Goal: Task Accomplishment & Management: Complete application form

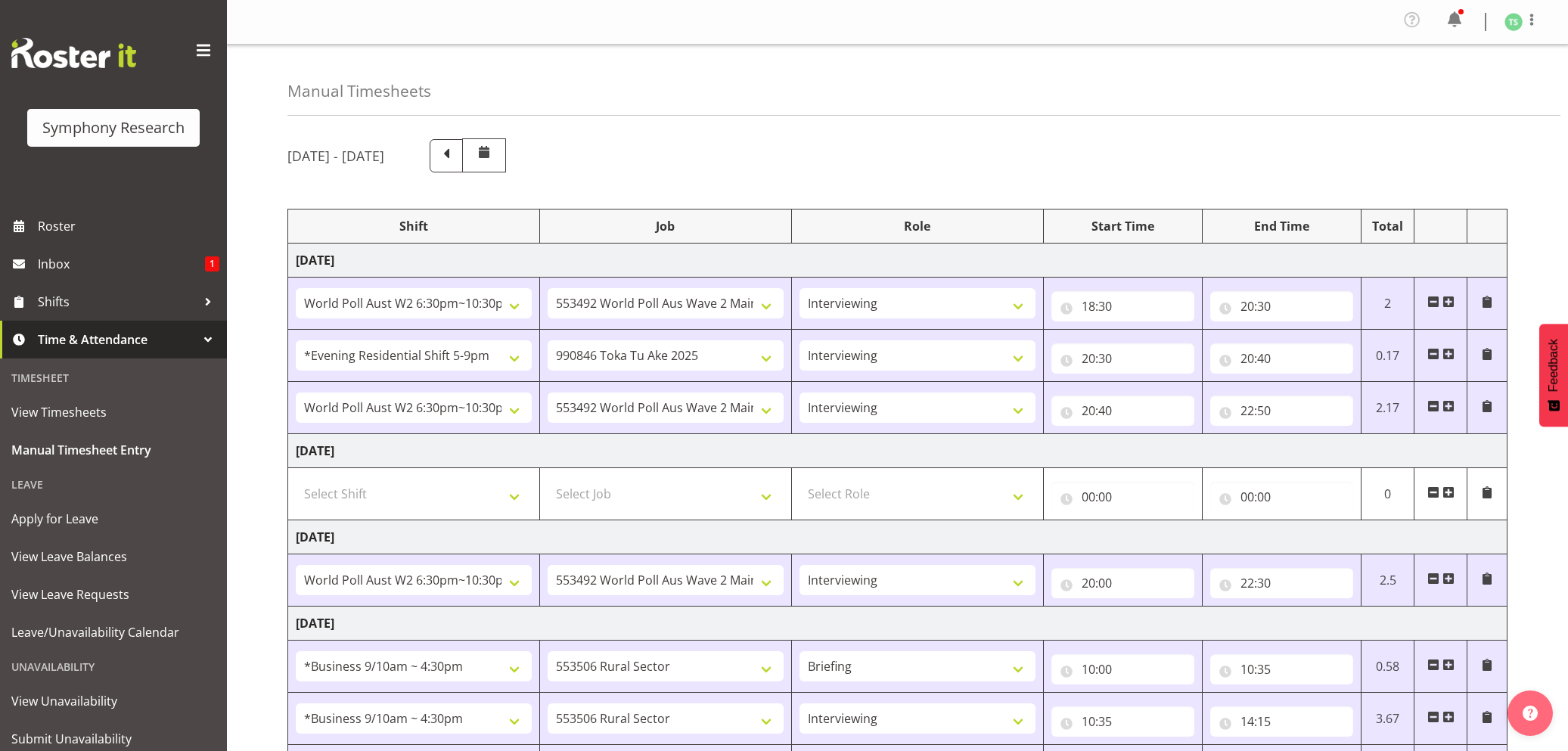
select select "56692"
select select "10499"
select select "47"
select select "48116"
select select "9426"
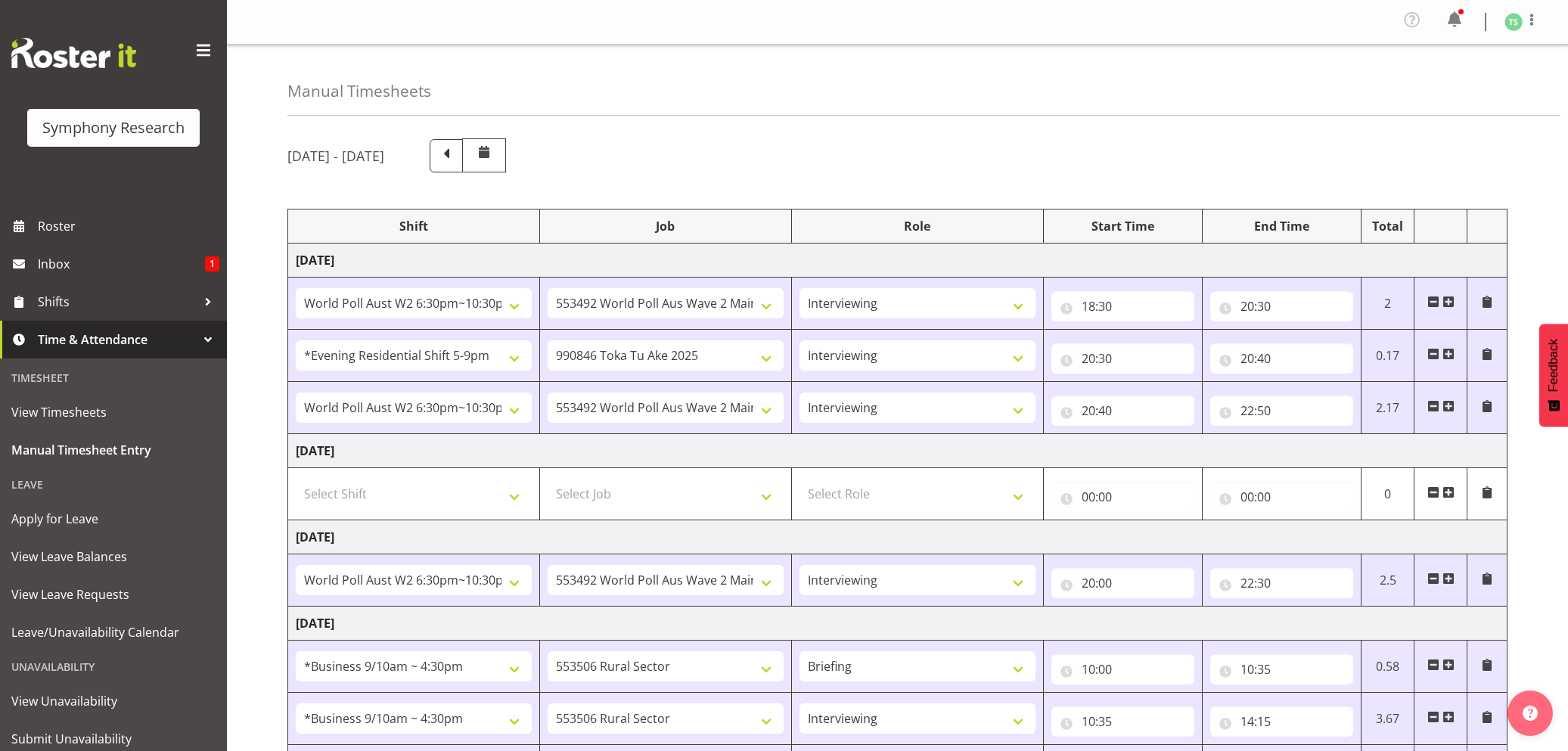
select select "47"
select select "56692"
select select "10499"
select select "47"
select select "56692"
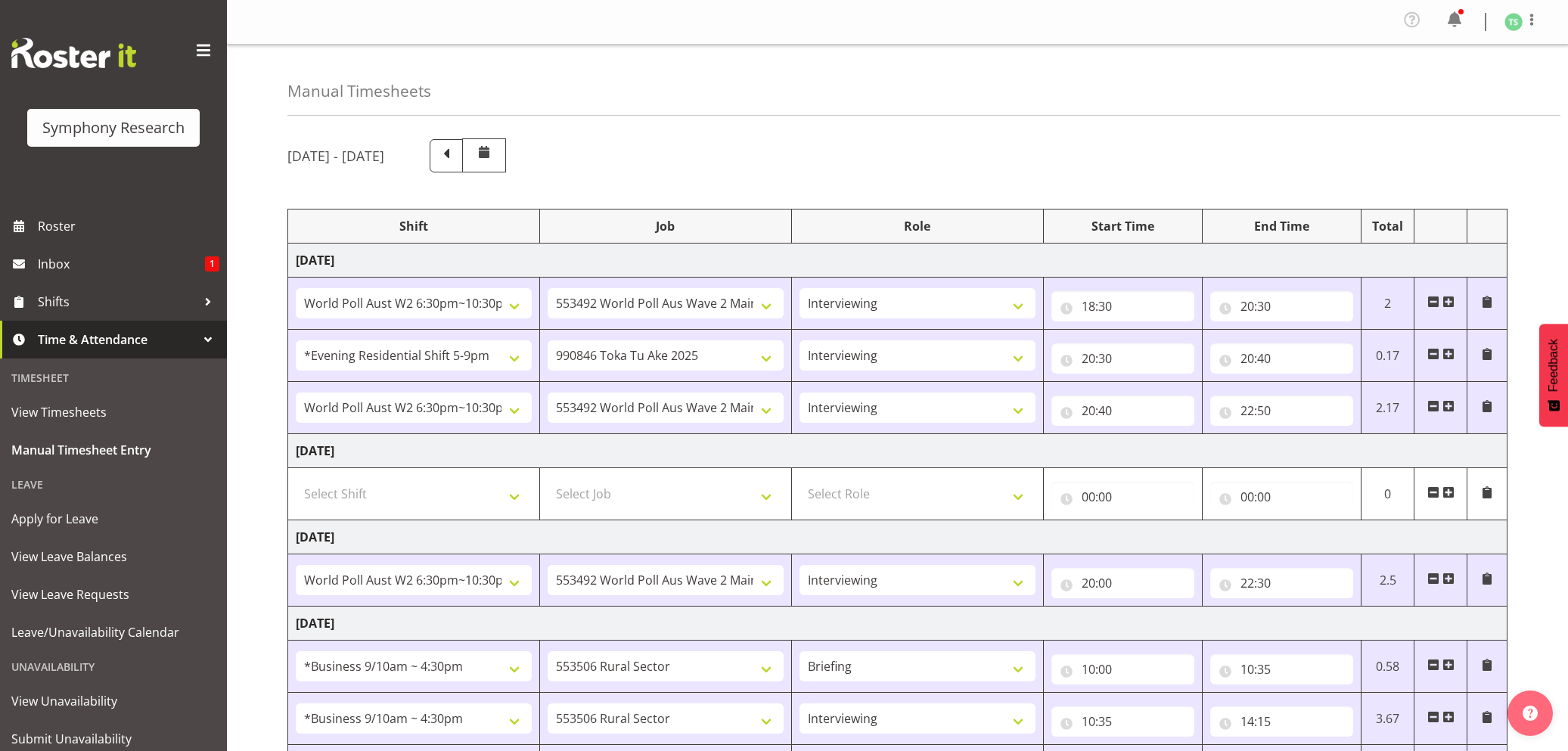
select select "10499"
select select "47"
select select "26078"
select select "10587"
select select "26078"
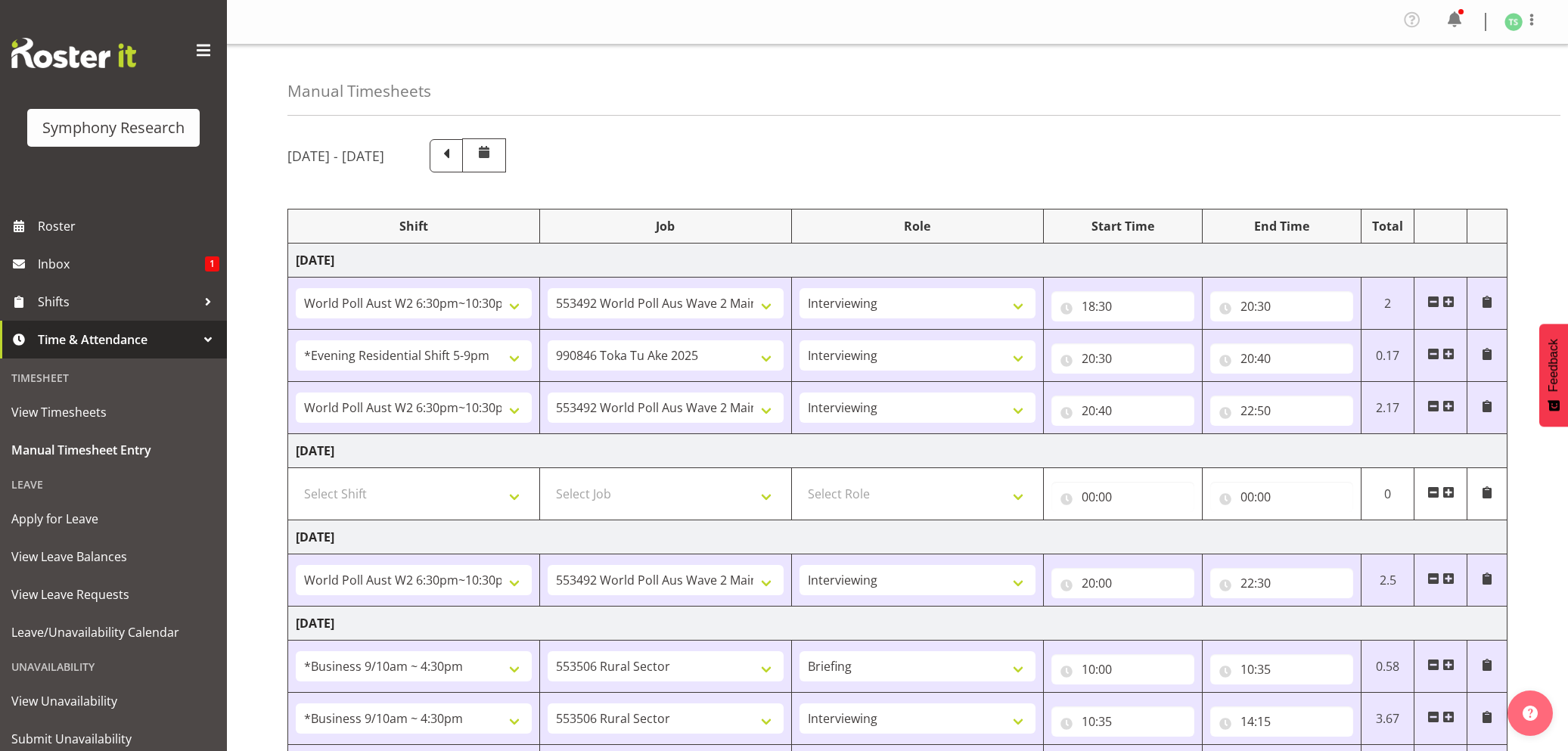
select select "10587"
select select "47"
select select "56692"
select select "10499"
select select "47"
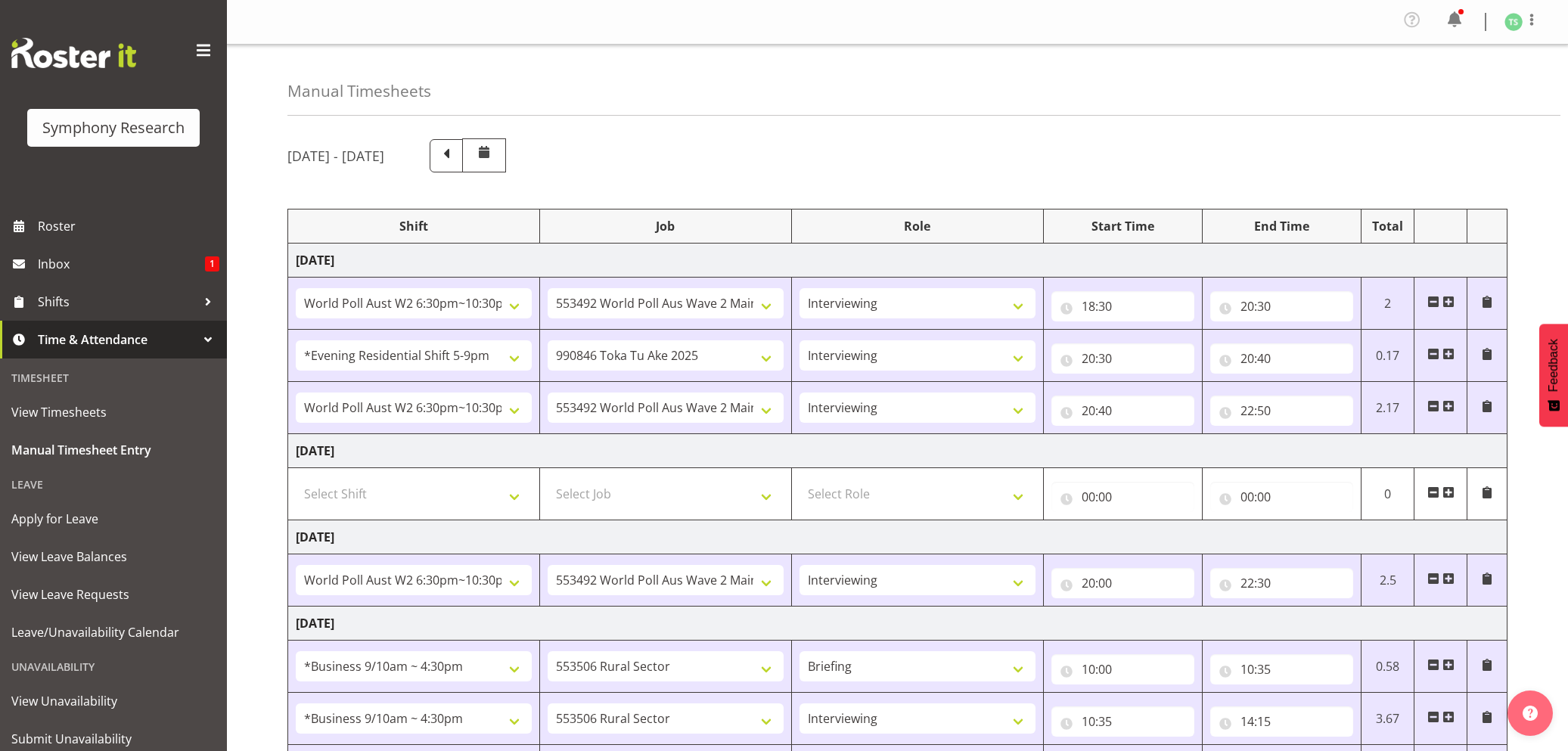
select select "26078"
select select "10587"
select select "47"
select select "26078"
select select "10587"
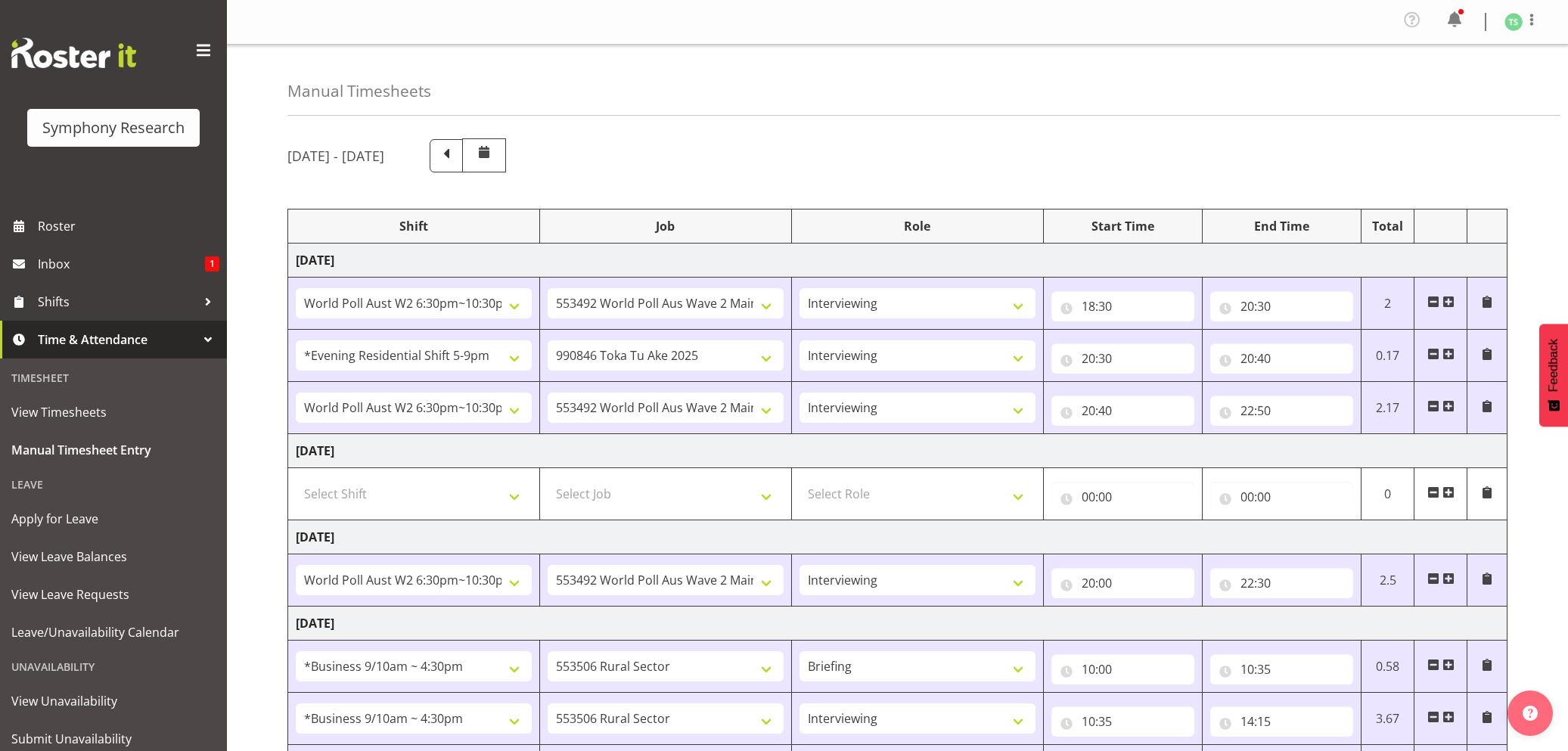
select select "47"
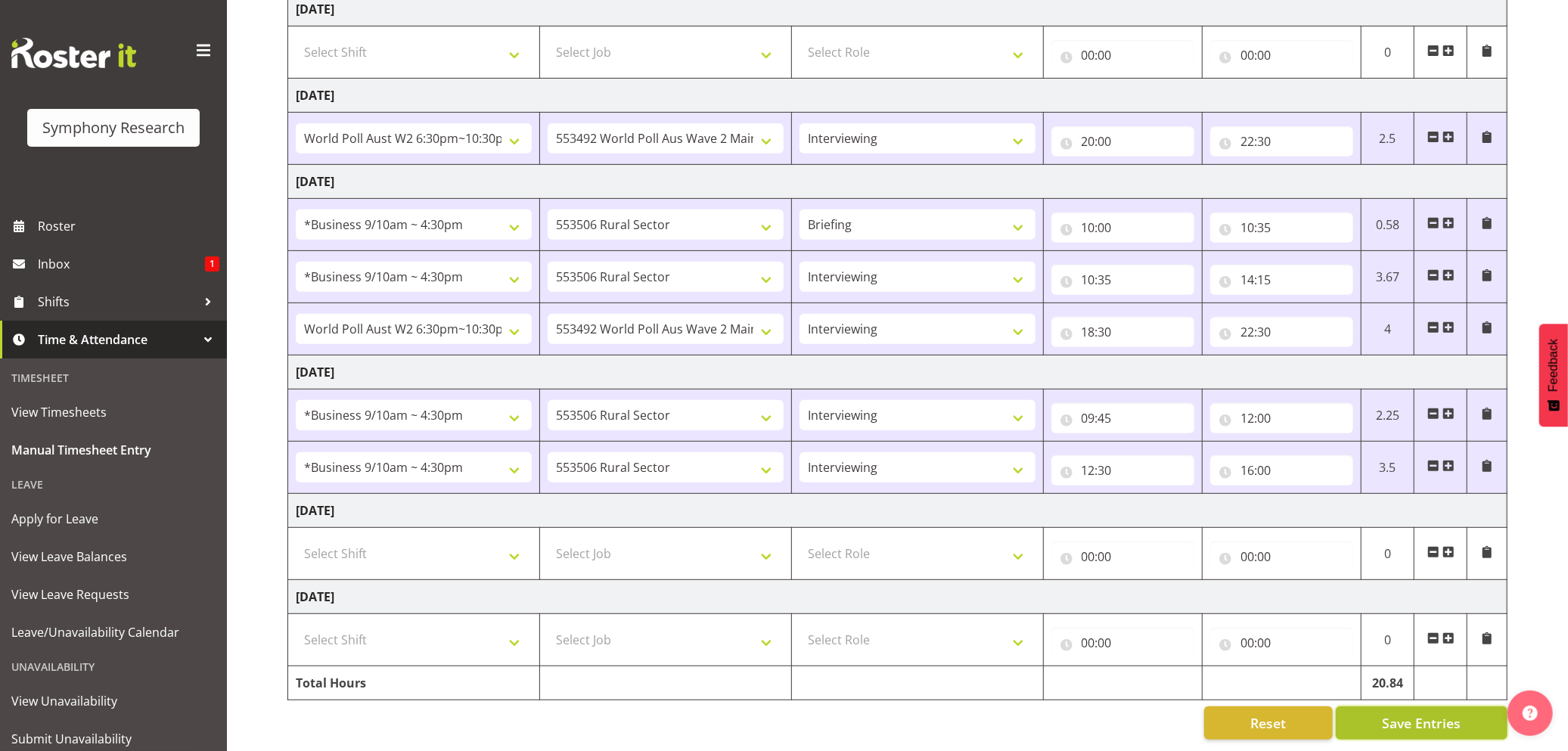
click at [1416, 707] on button "Save Entries" at bounding box center [1421, 723] width 172 height 34
click at [1253, 458] on input "16:00" at bounding box center [1282, 470] width 143 height 30
click at [1311, 495] on select "00 01 02 03 04 05 06 07 08 09 10 11 12 13 14 15 16 17 18 19 20 21 22 23" at bounding box center [1313, 509] width 34 height 30
select select "14"
click at [1297, 495] on select "00 01 02 03 04 05 06 07 08 09 10 11 12 13 14 15 16 17 18 19 20 21 22 23" at bounding box center [1313, 509] width 34 height 30
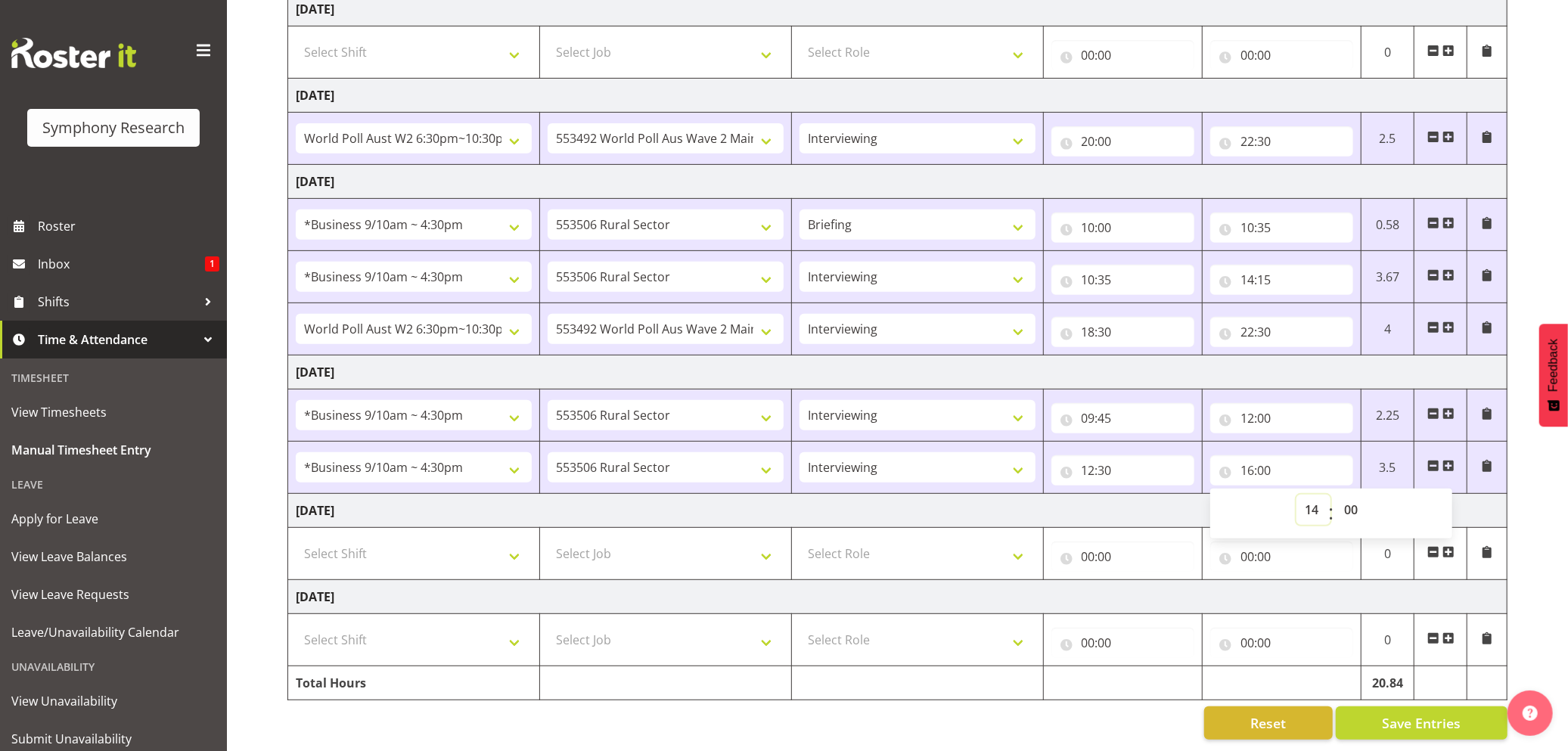
type input "14:00"
click at [1447, 460] on span at bounding box center [1449, 466] width 12 height 12
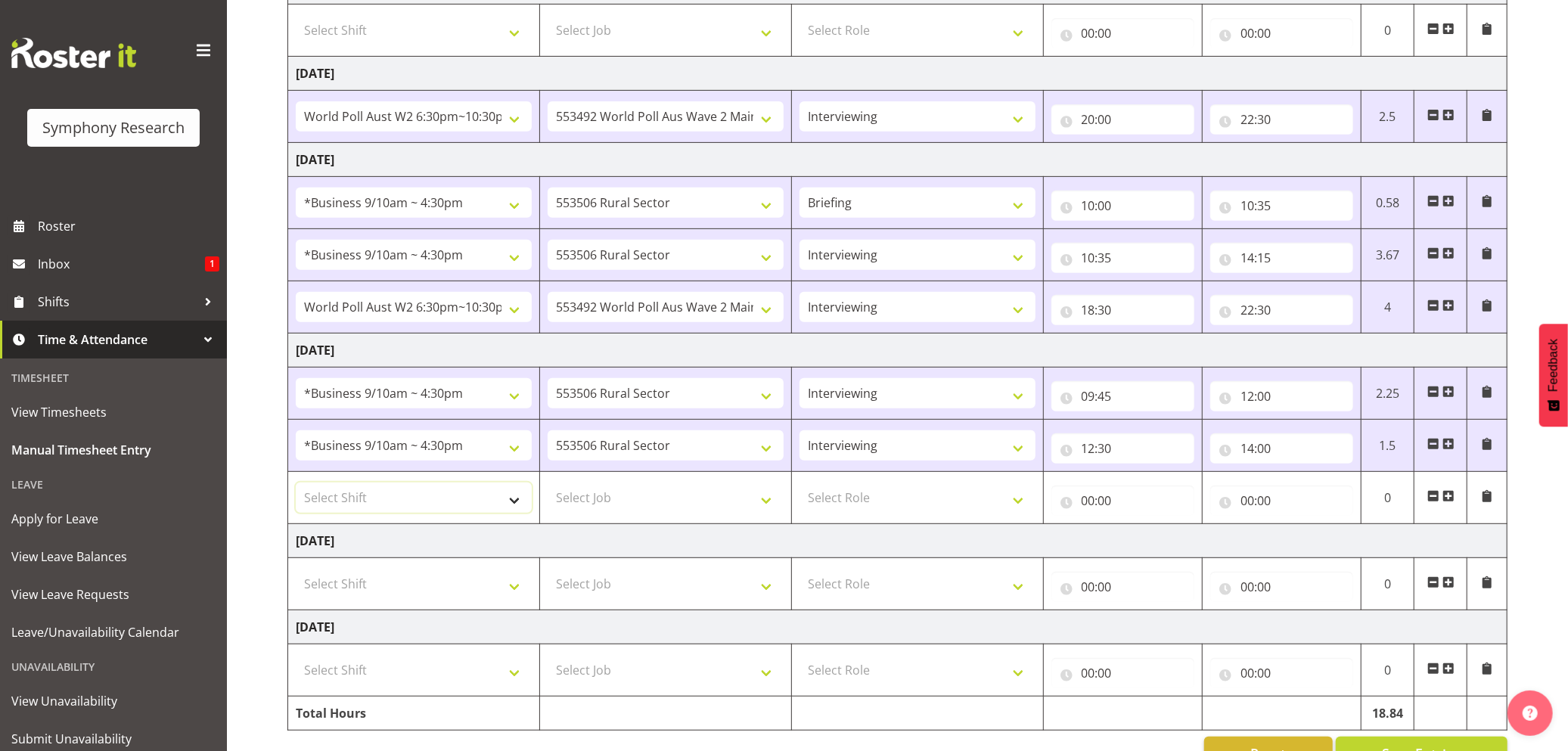
click at [516, 510] on select "Select Shift !!Weekend Residential (Roster IT Shift Label) *Business 9/10am ~ 4…" at bounding box center [414, 497] width 236 height 30
click at [761, 512] on select "Select Job 550060 IF Admin 553492 World Poll Aus Wave 2 Main 2025 553493 World …" at bounding box center [666, 497] width 236 height 30
select select "10499"
click at [548, 489] on select "Select Job 550060 IF Admin 553492 World Poll Aus Wave 2 Main 2025 553493 World …" at bounding box center [666, 497] width 236 height 30
click at [1008, 510] on select "Select Role Briefing Interviewing" at bounding box center [918, 497] width 236 height 30
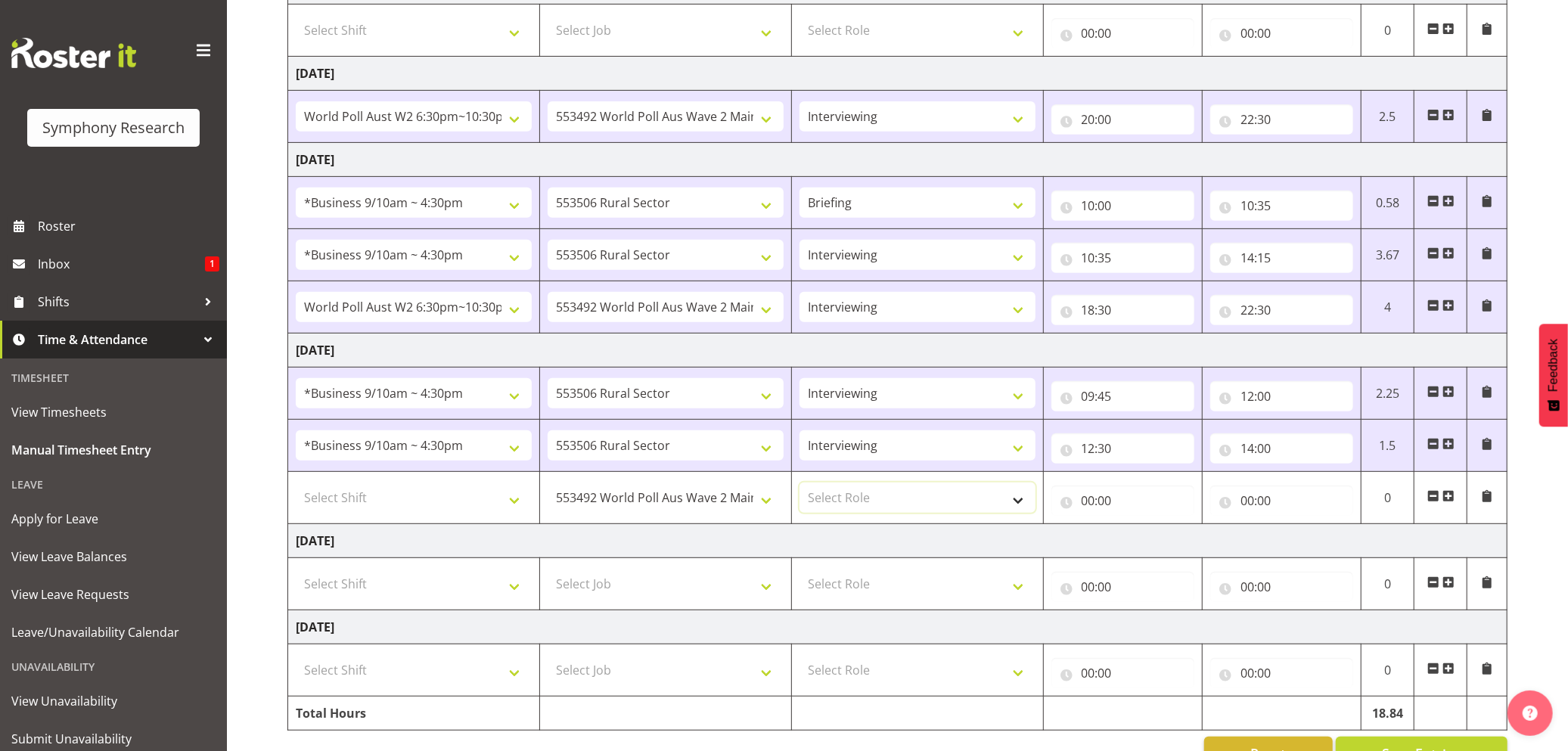
select select "47"
click at [800, 489] on select "Select Role Briefing Interviewing" at bounding box center [918, 497] width 236 height 30
click at [1087, 506] on input "00:00" at bounding box center [1124, 501] width 143 height 30
click at [1149, 537] on select "00 01 02 03 04 05 06 07 08 09 10 11 12 13 14 15 16 17 18 19 20 21 22 23" at bounding box center [1154, 540] width 34 height 30
select select "14"
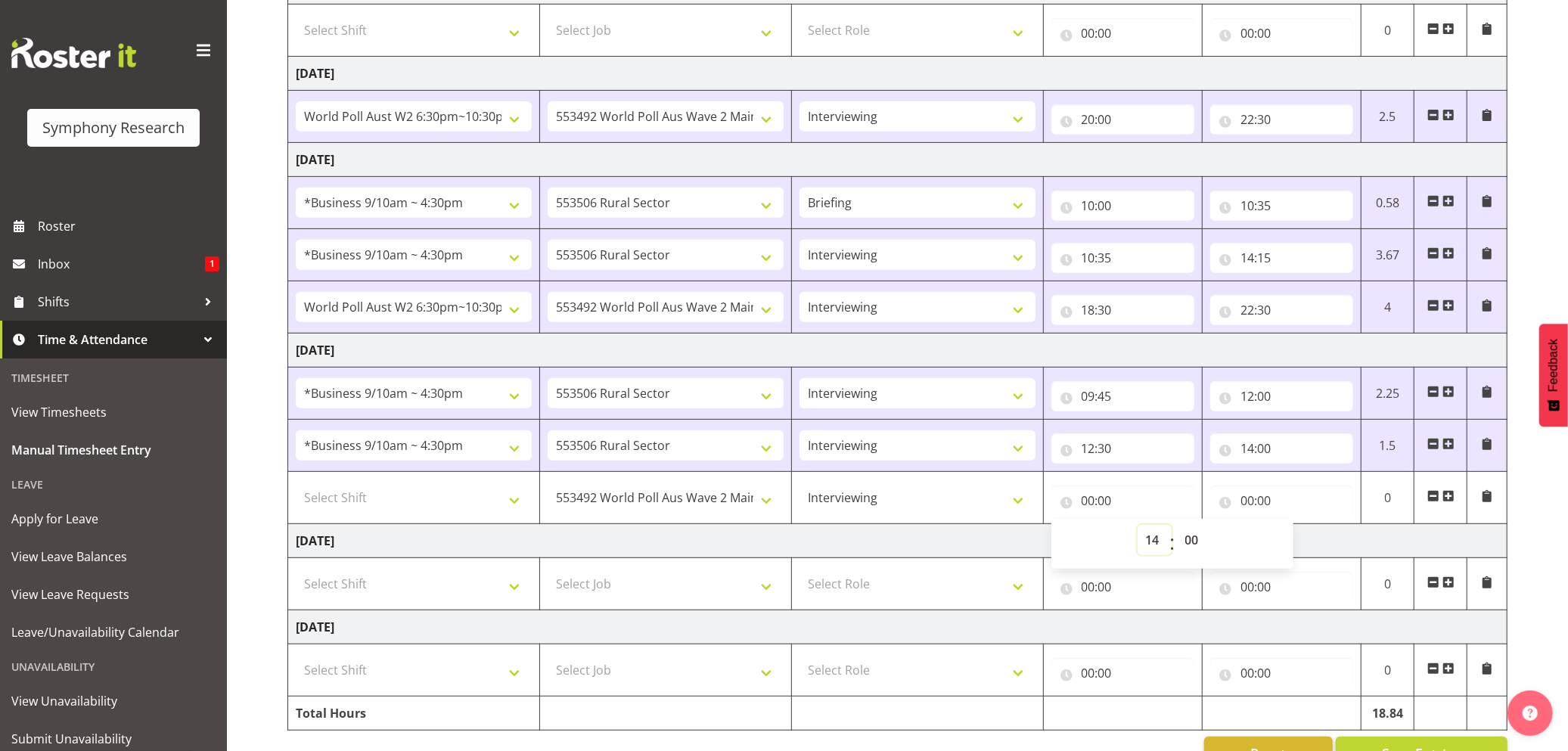
click at [1137, 531] on select "00 01 02 03 04 05 06 07 08 09 10 11 12 13 14 15 16 17 18 19 20 21 22 23" at bounding box center [1154, 540] width 34 height 30
type input "14:00"
click at [1244, 496] on input "00:00" at bounding box center [1282, 501] width 143 height 30
click at [1313, 542] on select "00 01 02 03 04 05 06 07 08 09 10 11 12 13 14 15 16 17 18 19 20 21 22 23" at bounding box center [1313, 540] width 34 height 30
select select "16"
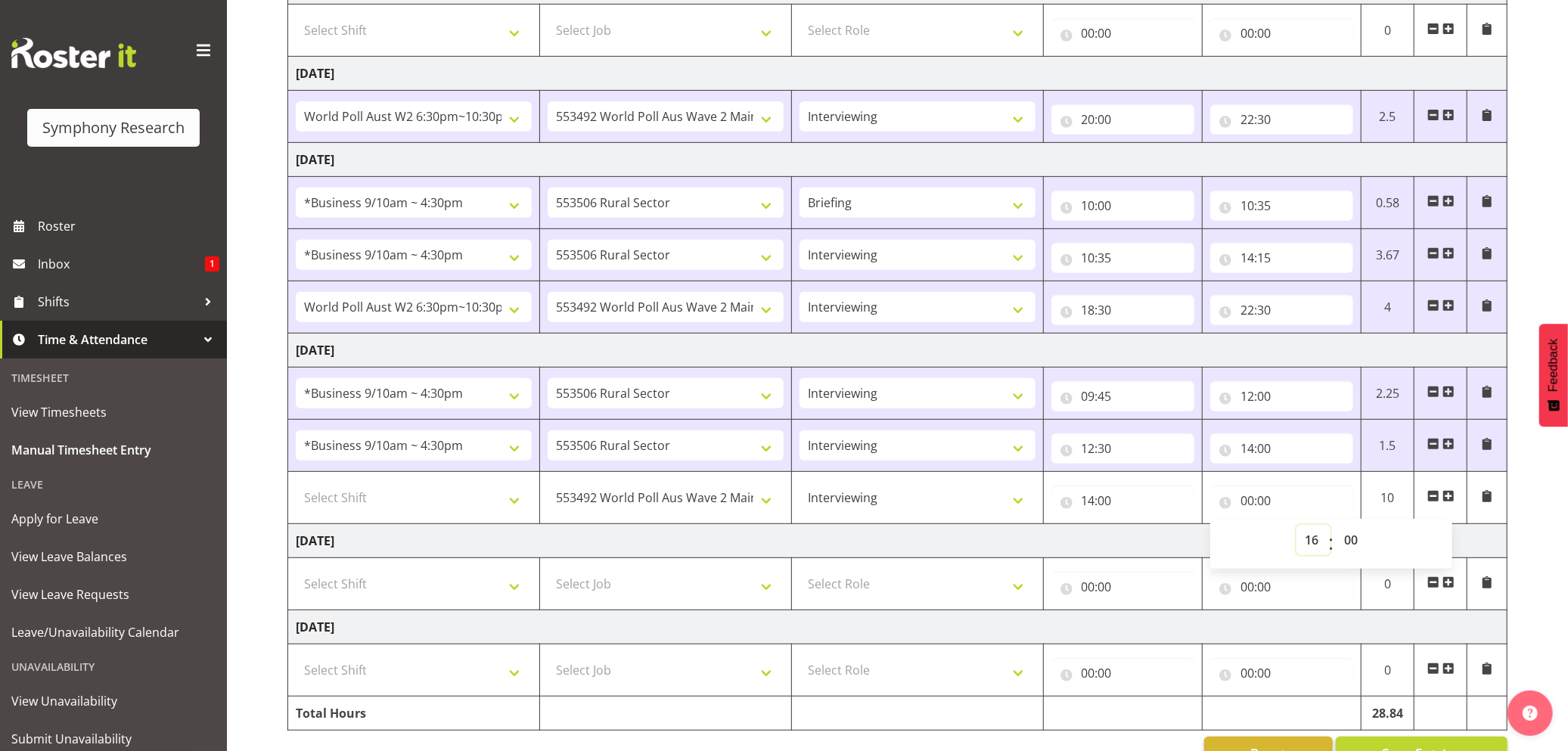
click at [1297, 531] on select "00 01 02 03 04 05 06 07 08 09 10 11 12 13 14 15 16 17 18 19 20 21 22 23" at bounding box center [1313, 540] width 34 height 30
type input "16:00"
click at [1266, 506] on input "16:00" at bounding box center [1282, 501] width 143 height 30
click at [1347, 543] on select "00 01 02 03 04 05 06 07 08 09 10 11 12 13 14 15 16 17 18 19 20 21 22 23 24 25 2…" at bounding box center [1352, 540] width 34 height 30
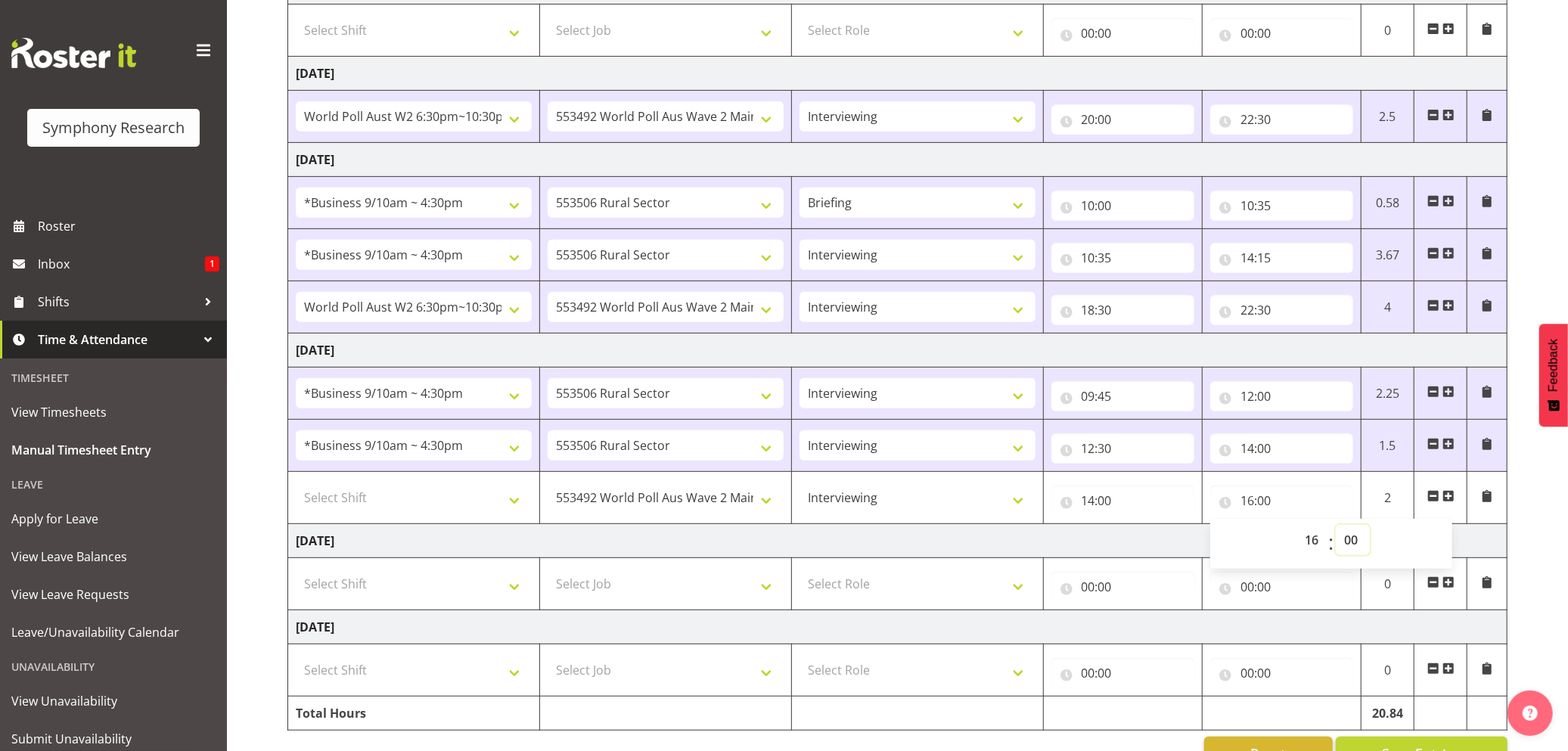
select select "30"
click at [1336, 531] on select "00 01 02 03 04 05 06 07 08 09 10 11 12 13 14 15 16 17 18 19 20 21 22 23 24 25 2…" at bounding box center [1352, 540] width 34 height 30
type input "16:30"
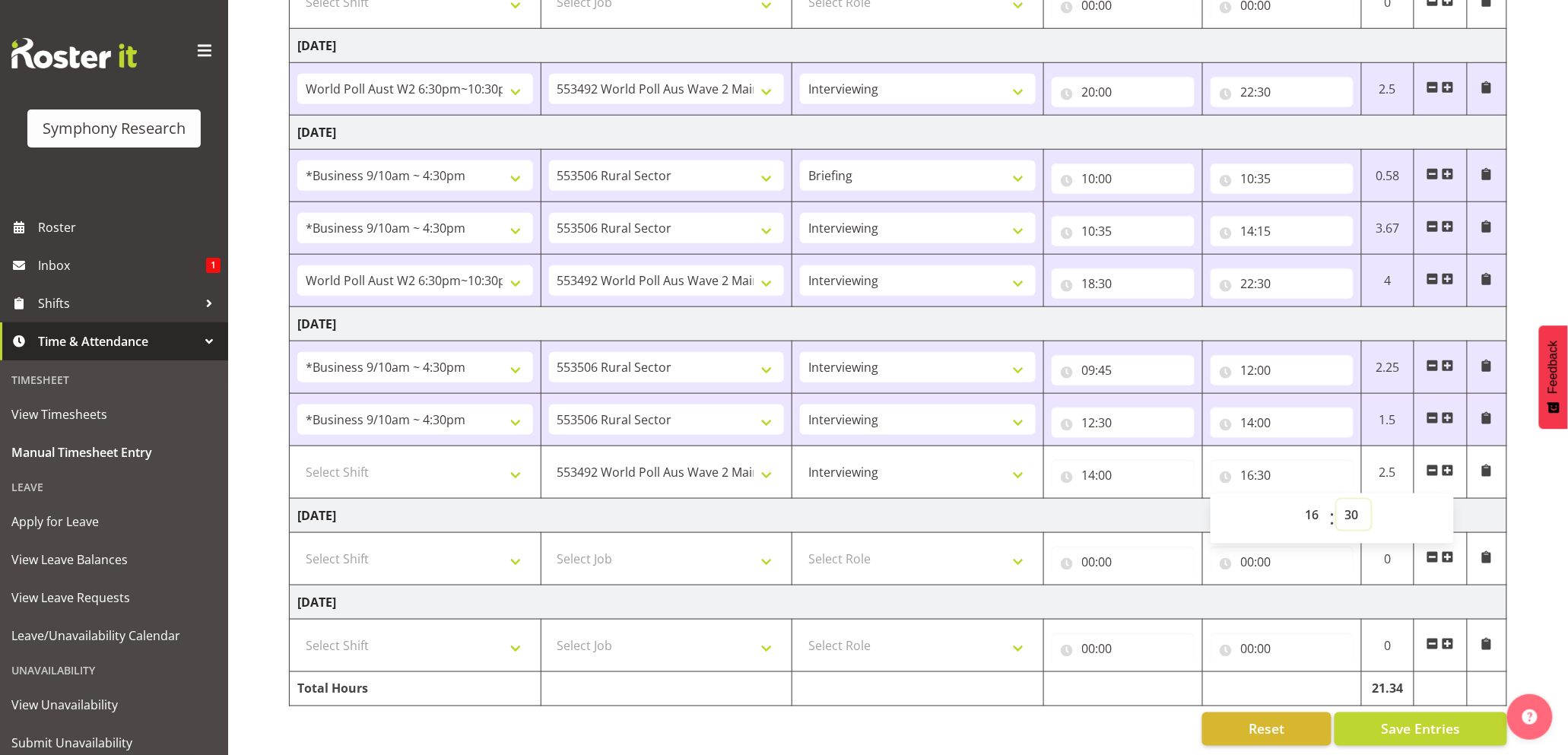
scroll to position [519, 0]
click at [1423, 718] on span "Save Entries" at bounding box center [1420, 727] width 79 height 20
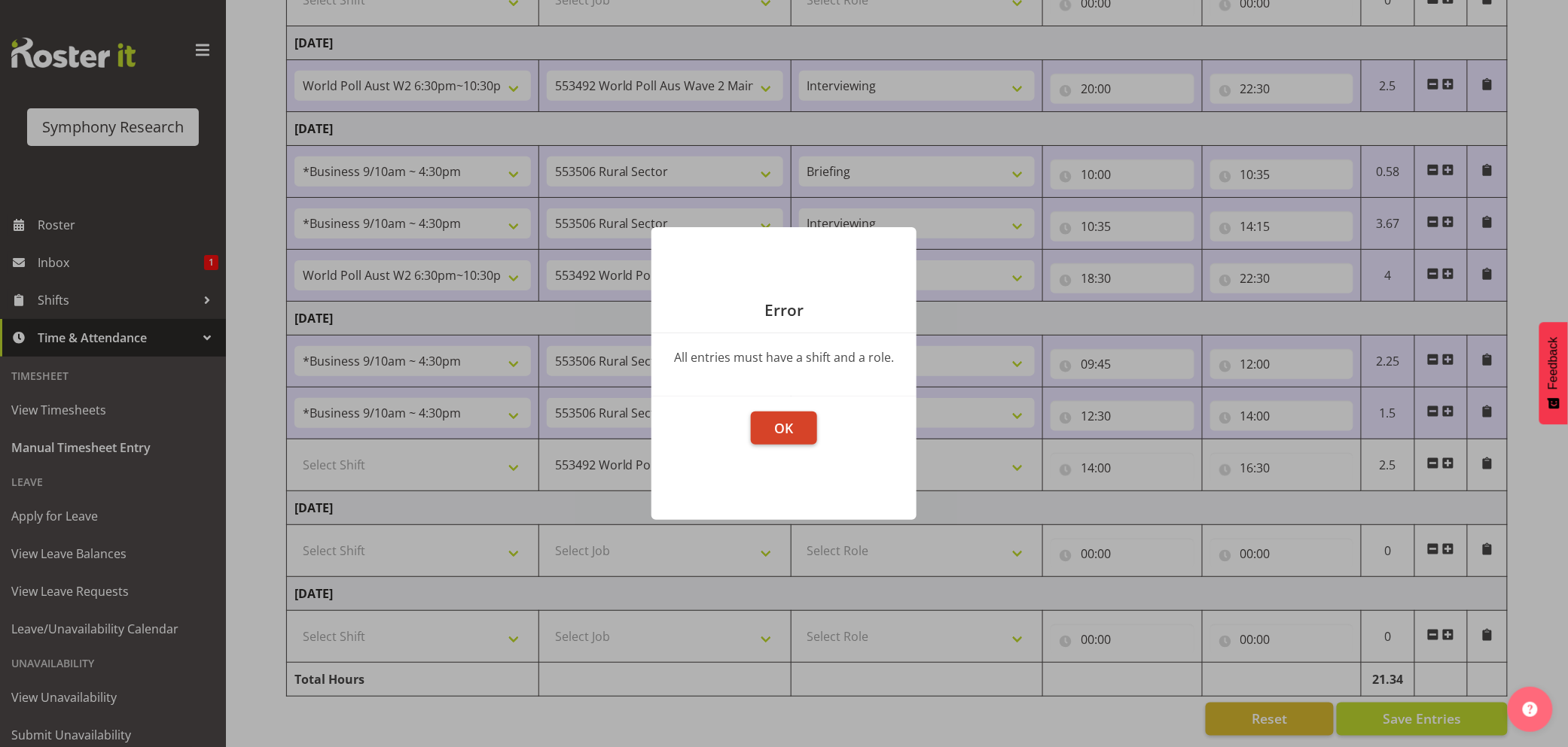
click at [802, 426] on button "OK" at bounding box center [784, 428] width 66 height 33
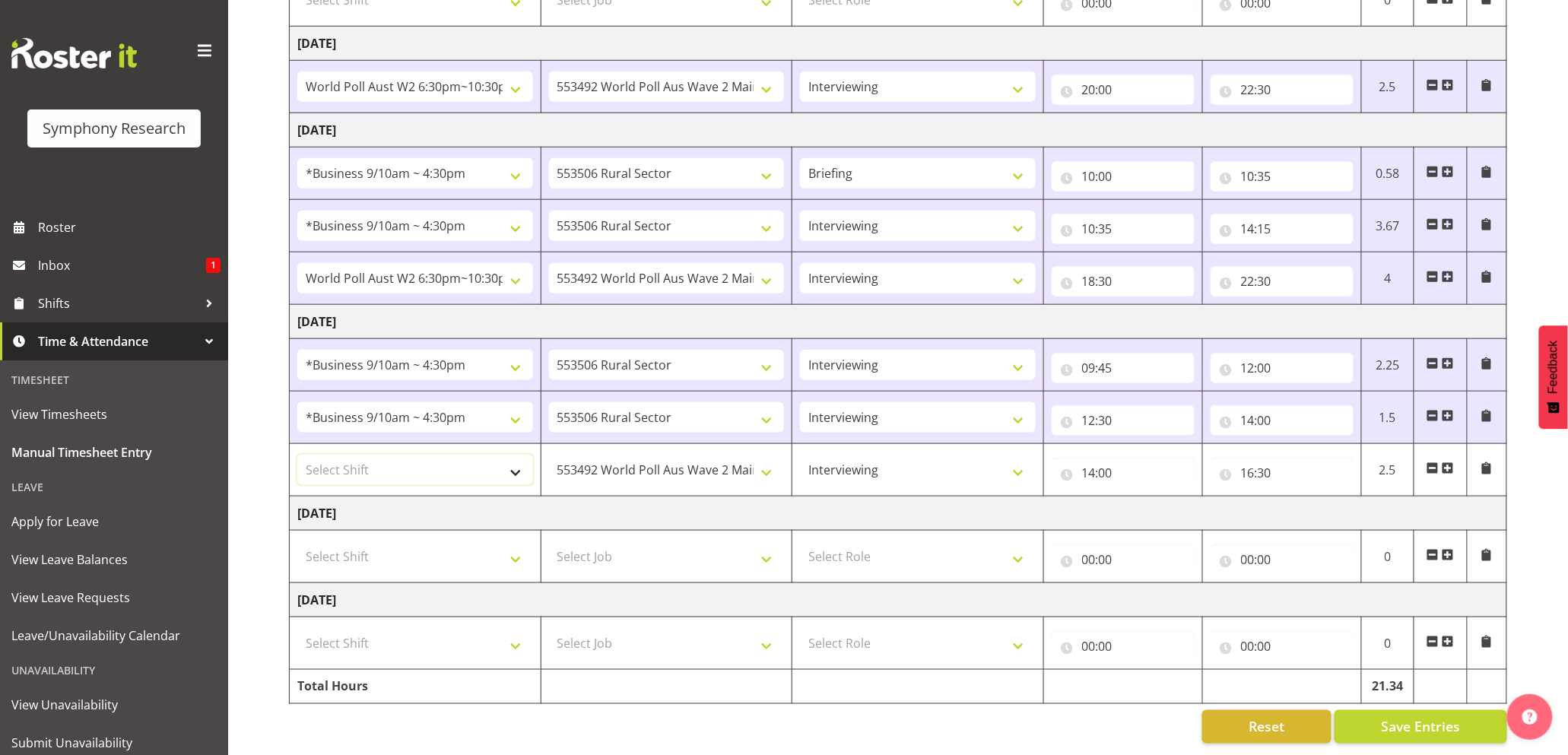
click at [509, 461] on select "Select Shift !!Weekend Residential (Roster IT Shift Label) *Business 9/10am ~ 4…" at bounding box center [415, 469] width 236 height 30
select select "26078"
click at [297, 455] on select "Select Shift !!Weekend Residential (Roster IT Shift Label) *Business 9/10am ~ 4…" at bounding box center [415, 469] width 236 height 30
click at [1384, 711] on button "Save Entries" at bounding box center [1420, 727] width 173 height 34
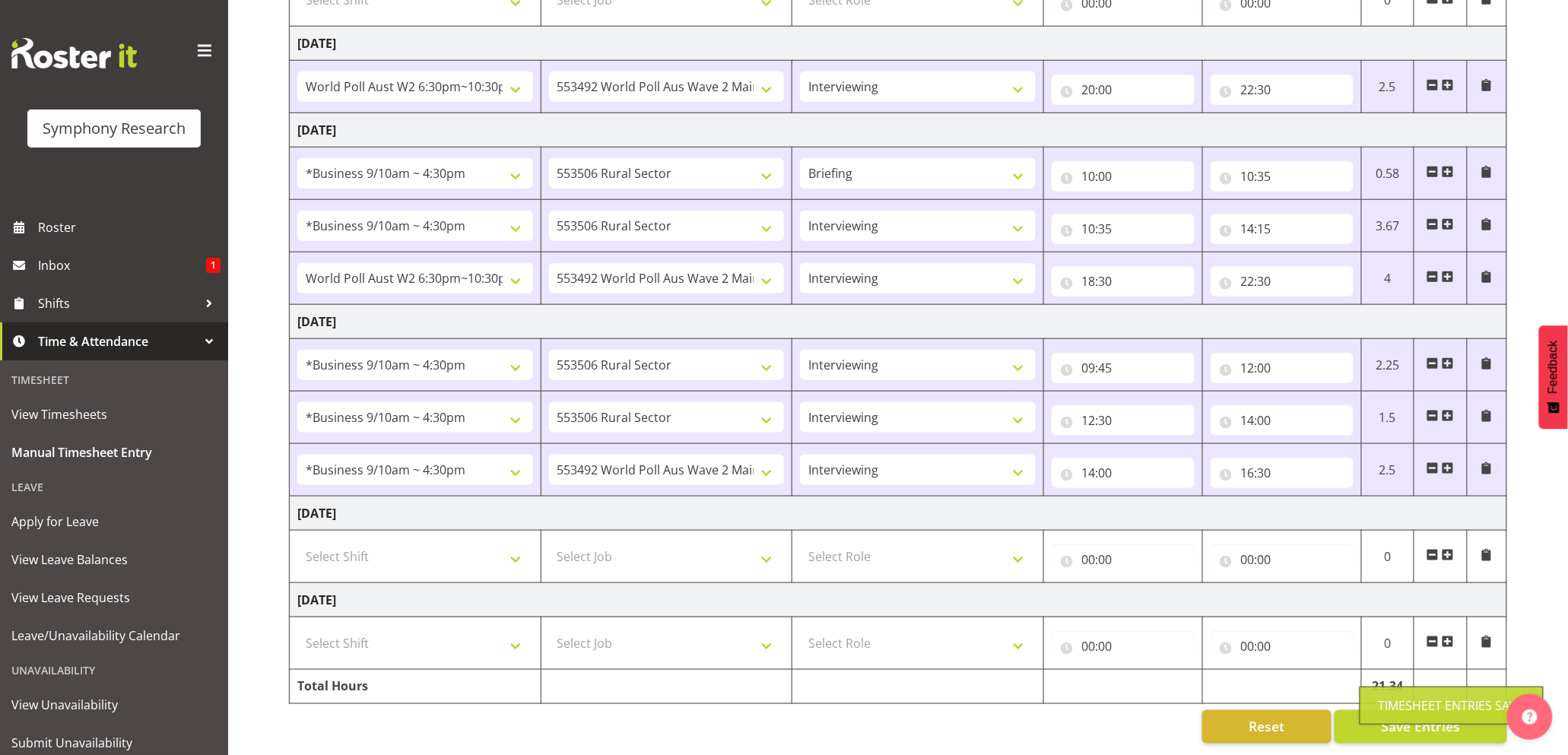
click at [1414, 716] on div "Timesheet Entries Save" at bounding box center [1451, 706] width 184 height 38
click at [1408, 707] on div "Timesheet Entries Save" at bounding box center [1451, 706] width 146 height 18
click at [1408, 706] on div "Timesheet Entries Save" at bounding box center [1451, 706] width 146 height 18
click at [1430, 718] on span "Save Entries" at bounding box center [1420, 727] width 79 height 20
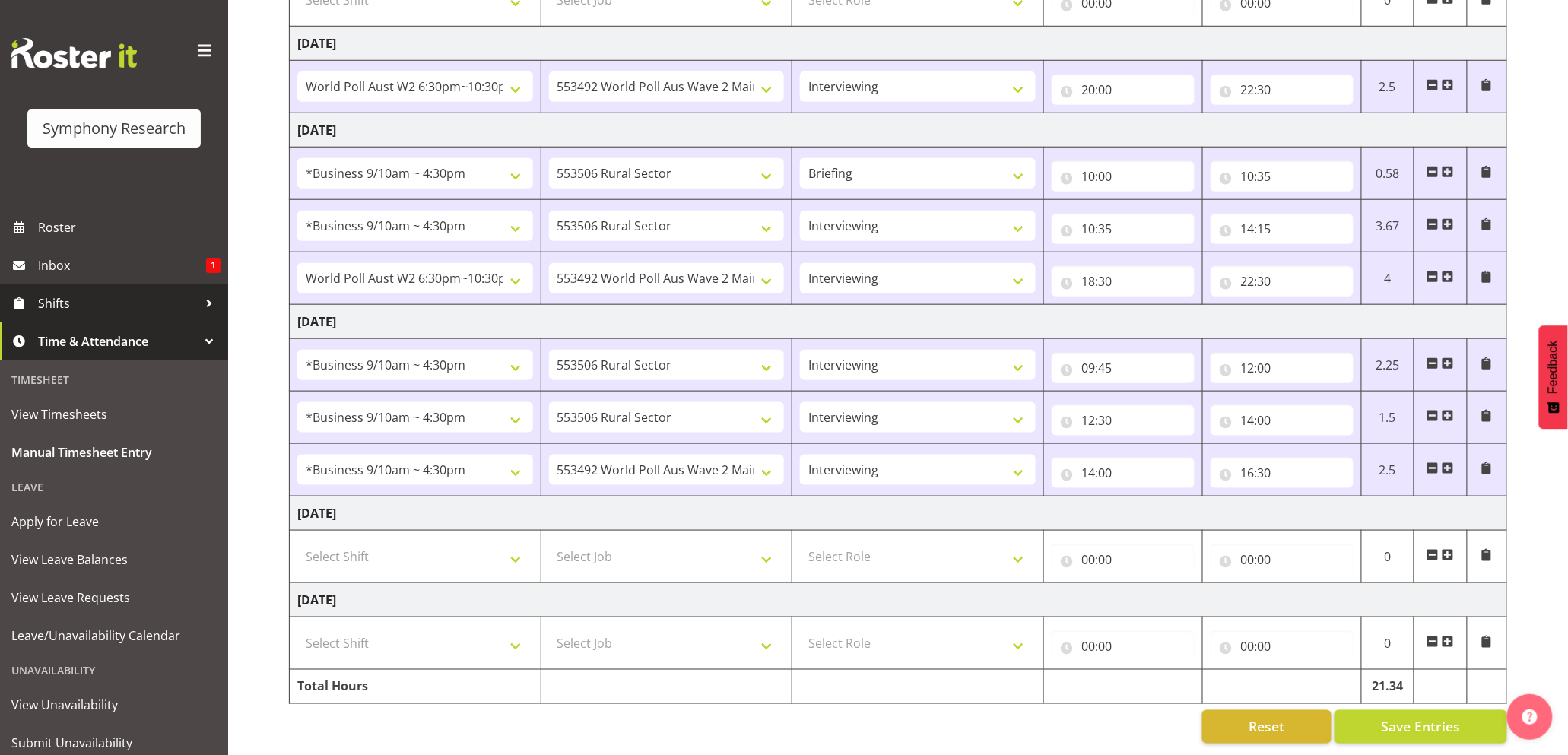
click at [64, 287] on link "Shifts" at bounding box center [114, 304] width 228 height 38
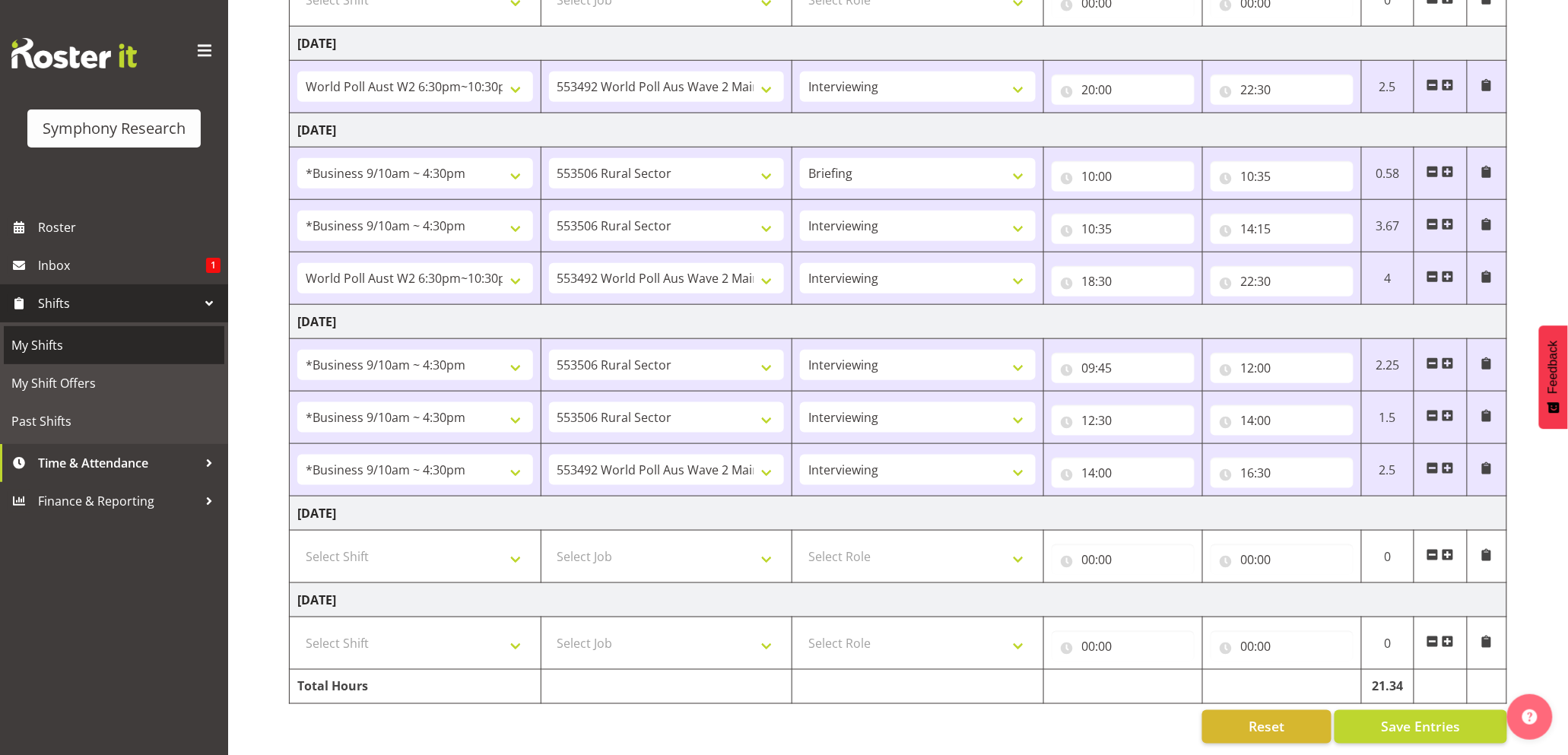
click at [53, 334] on span "My Shifts" at bounding box center [114, 345] width 206 height 23
